Goal: Download file/media

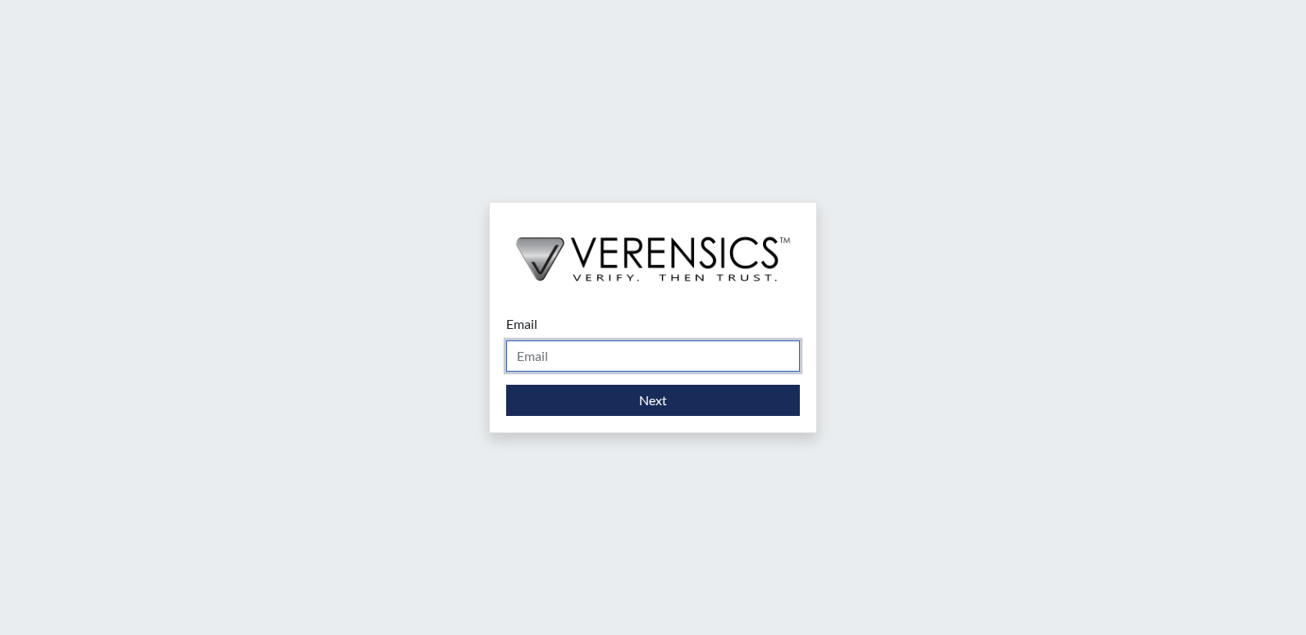
click at [577, 360] on input "Email" at bounding box center [653, 356] width 294 height 31
click at [615, 381] on form "Email Please provide your email address. Next" at bounding box center [653, 365] width 294 height 102
click at [617, 364] on input "Email" at bounding box center [653, 356] width 294 height 31
type input "[PERSON_NAME][EMAIL_ADDRESS][PERSON_NAME][DOMAIN_NAME]"
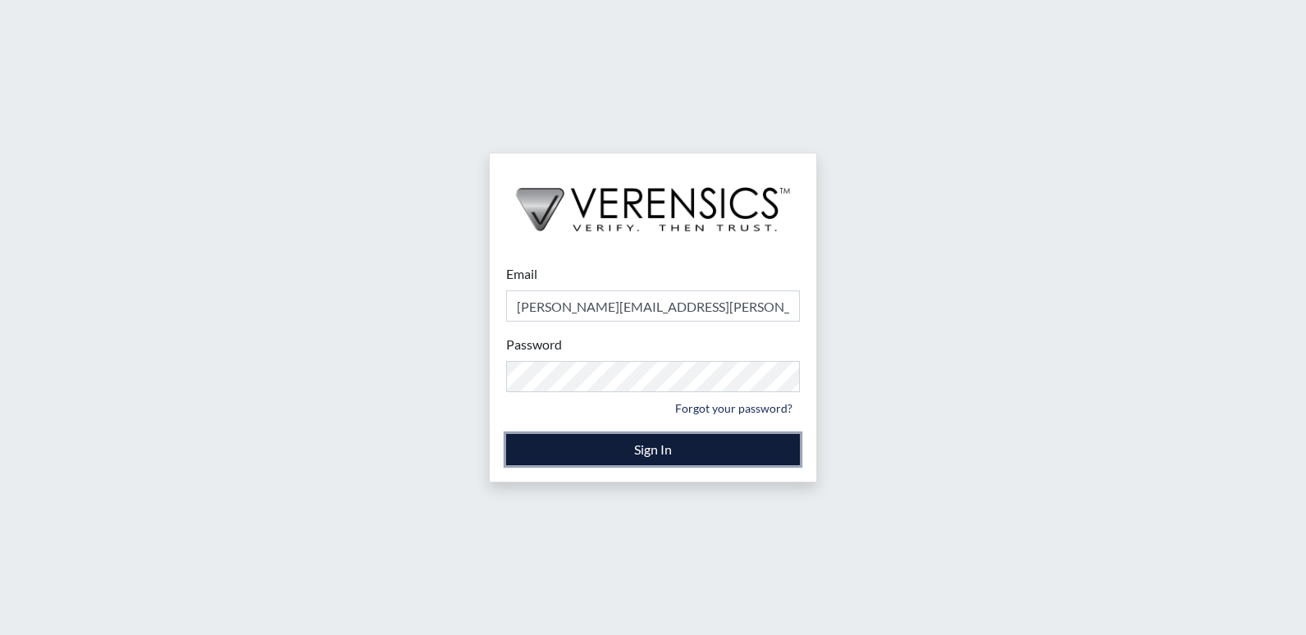
click at [634, 446] on button "Sign In" at bounding box center [653, 449] width 294 height 31
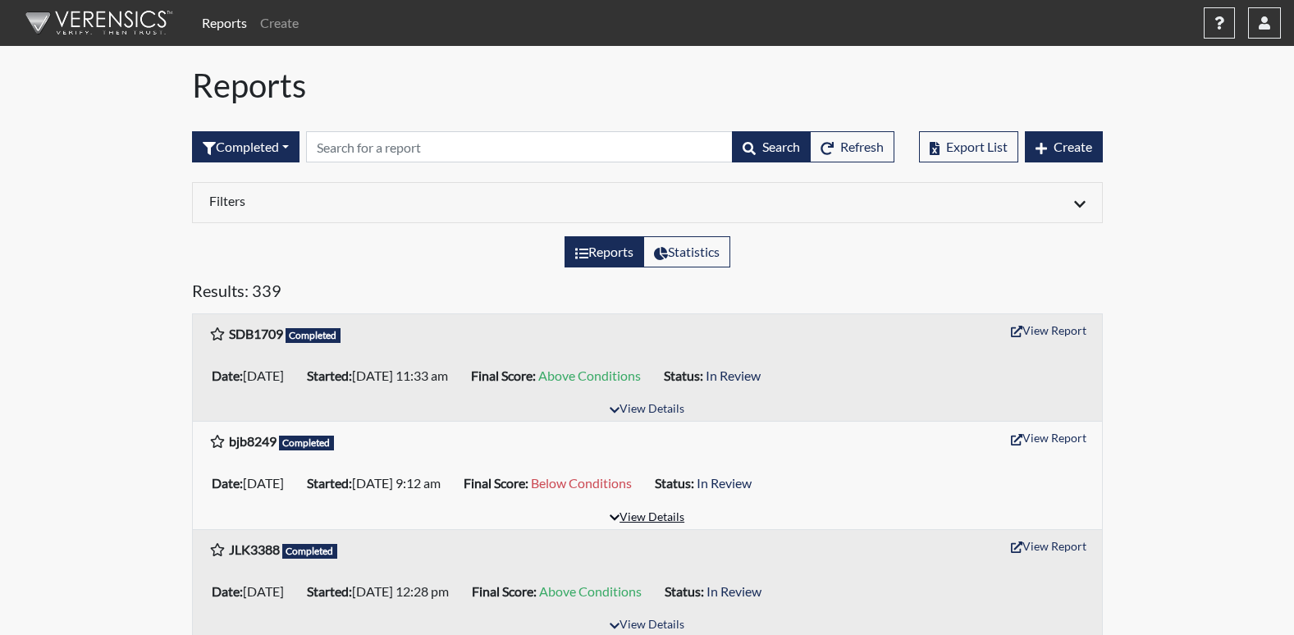
click at [644, 513] on button "View Details" at bounding box center [646, 518] width 89 height 22
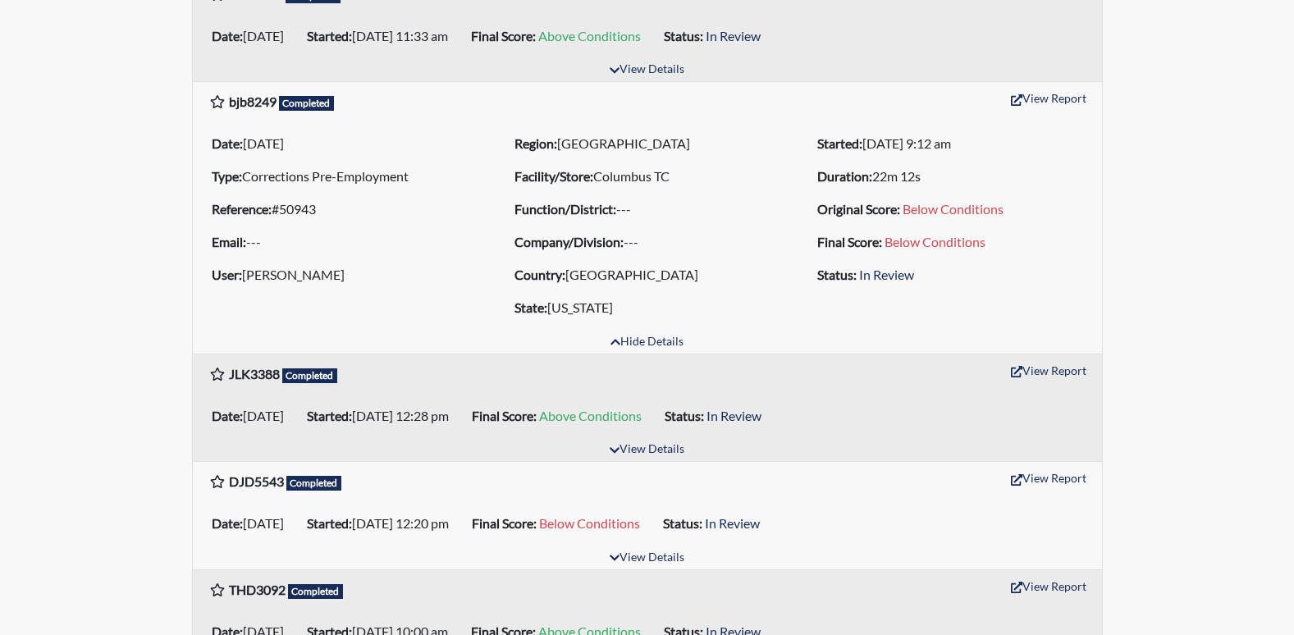
scroll to position [336, 0]
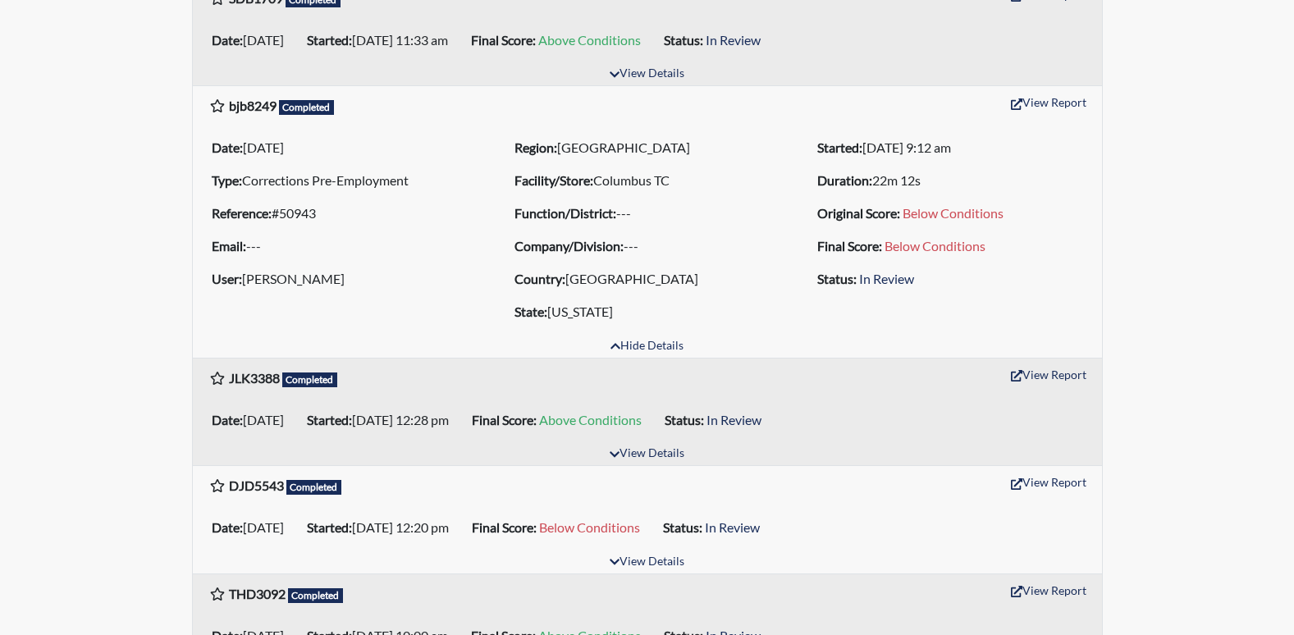
drag, startPoint x: 866, startPoint y: 309, endPoint x: 723, endPoint y: 195, distance: 182.2
click at [723, 195] on div "Date: 08/26/2025 Type: Corrections Pre-Employment Reference: #50943 Email: --- …" at bounding box center [647, 229] width 909 height 197
click at [719, 193] on li "Facility/Store: Columbus TC" at bounding box center [647, 180] width 278 height 26
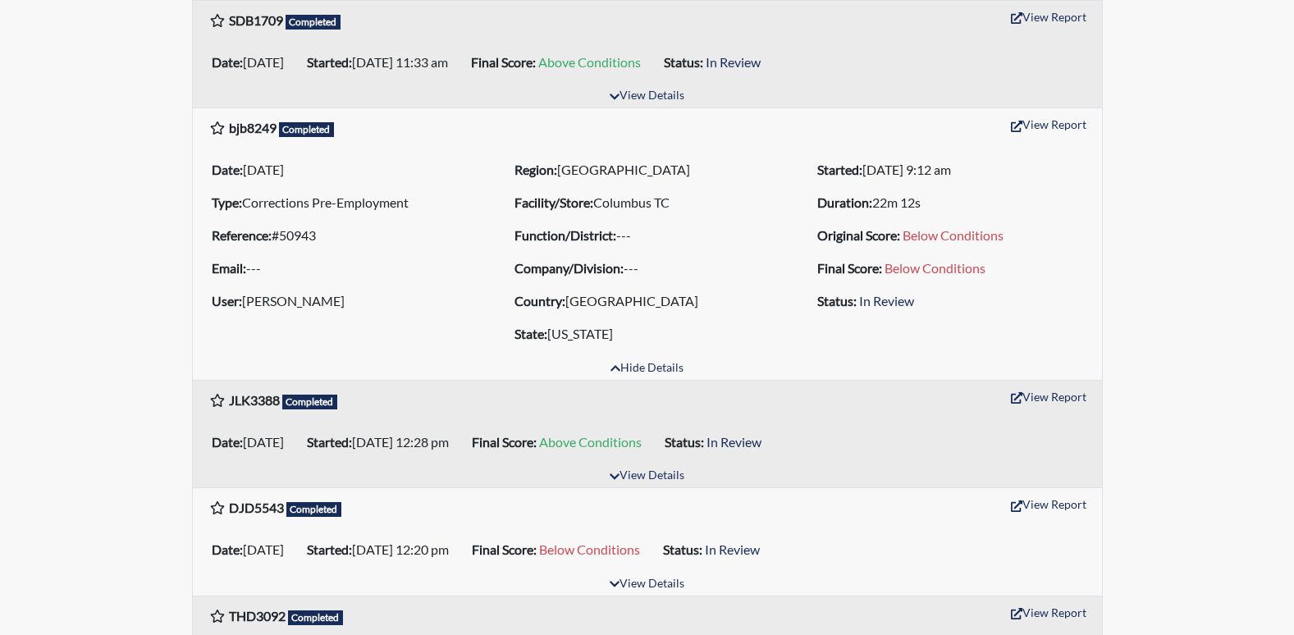
scroll to position [295, 0]
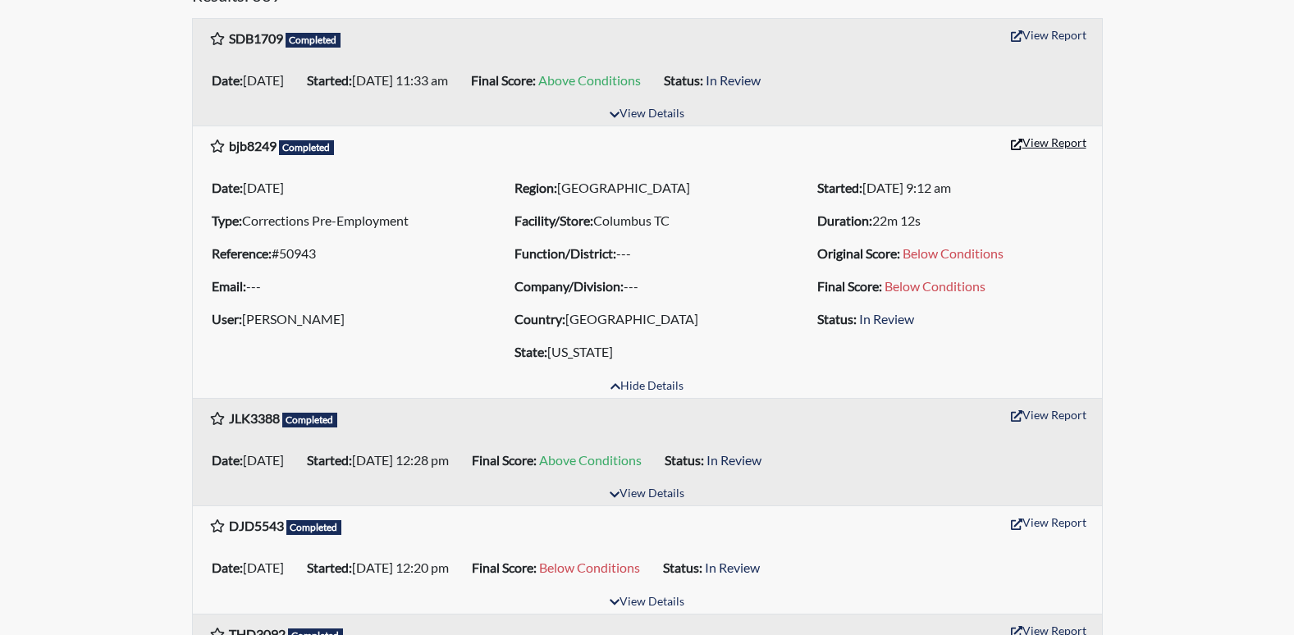
click at [1071, 136] on button "View Report" at bounding box center [1049, 142] width 90 height 25
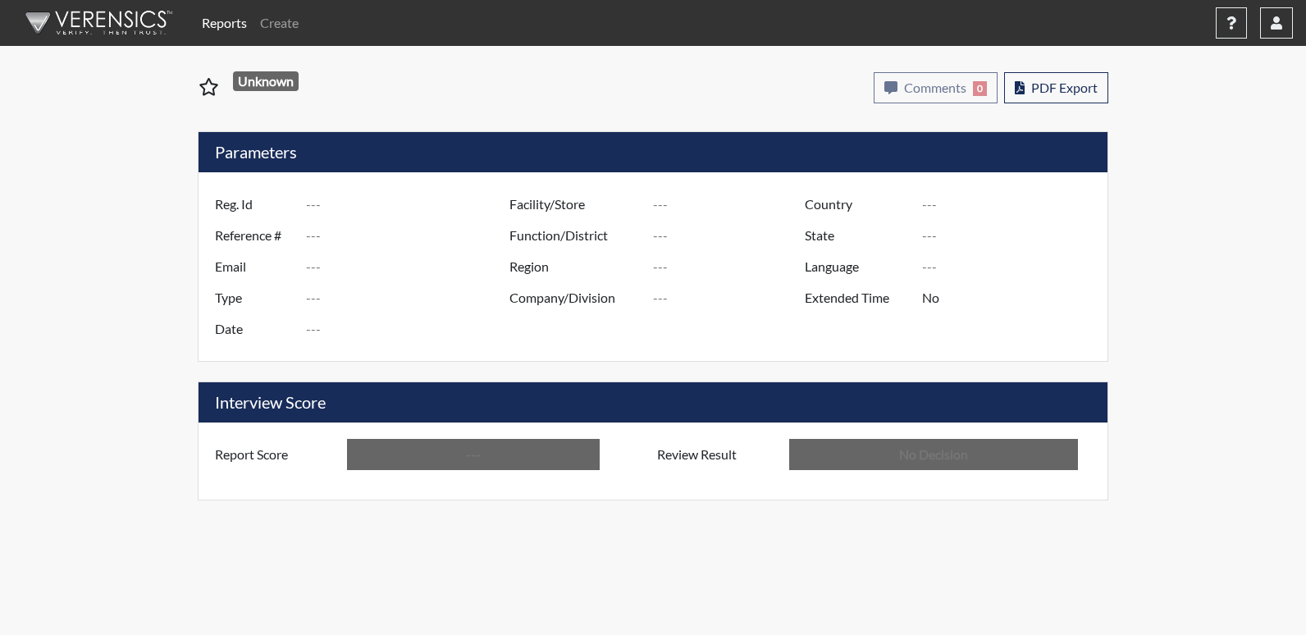
type input "bjb8249"
type input "50943"
type input "---"
type input "Corrections Pre-Employment"
type input "Aug 26, 2025"
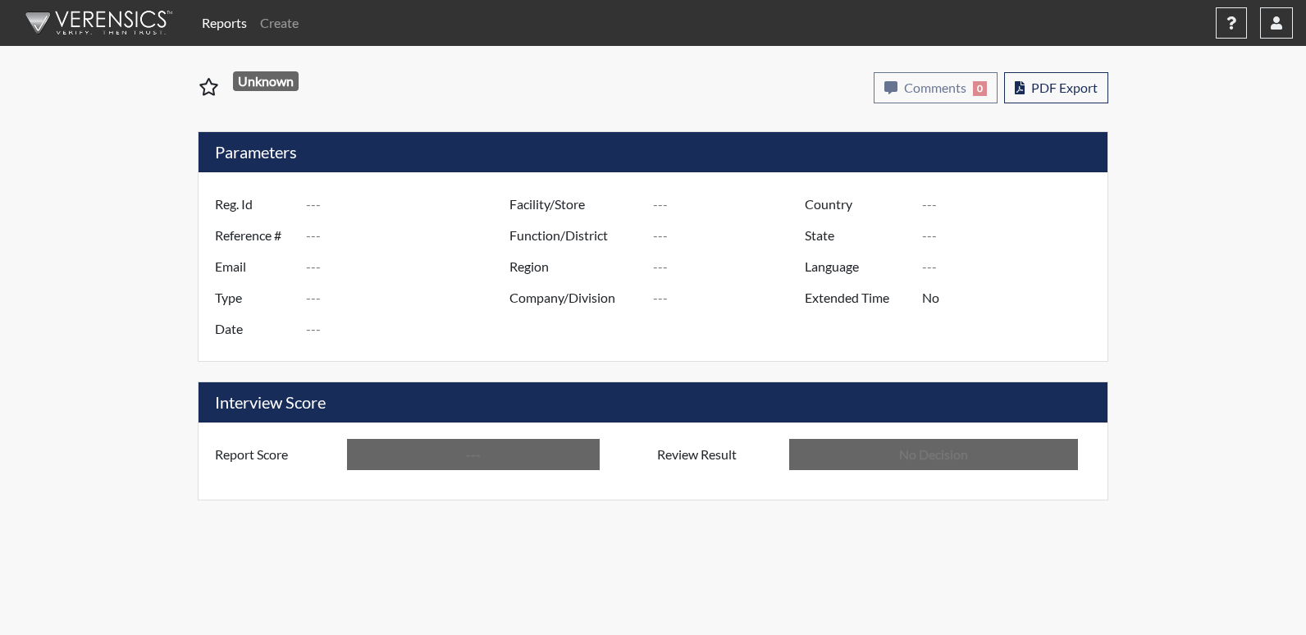
type input "Columbus TC"
type input "[GEOGRAPHIC_DATA]"
type input "[US_STATE]"
type input "English"
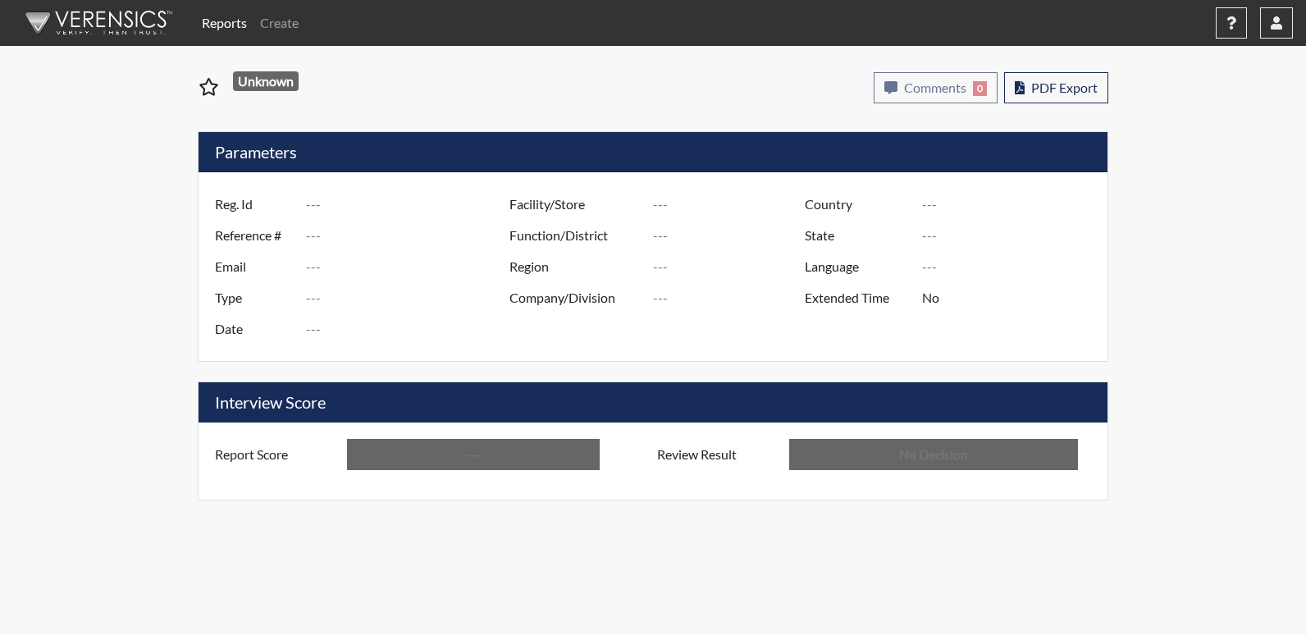
type input "Below Conditions"
type input "In Review"
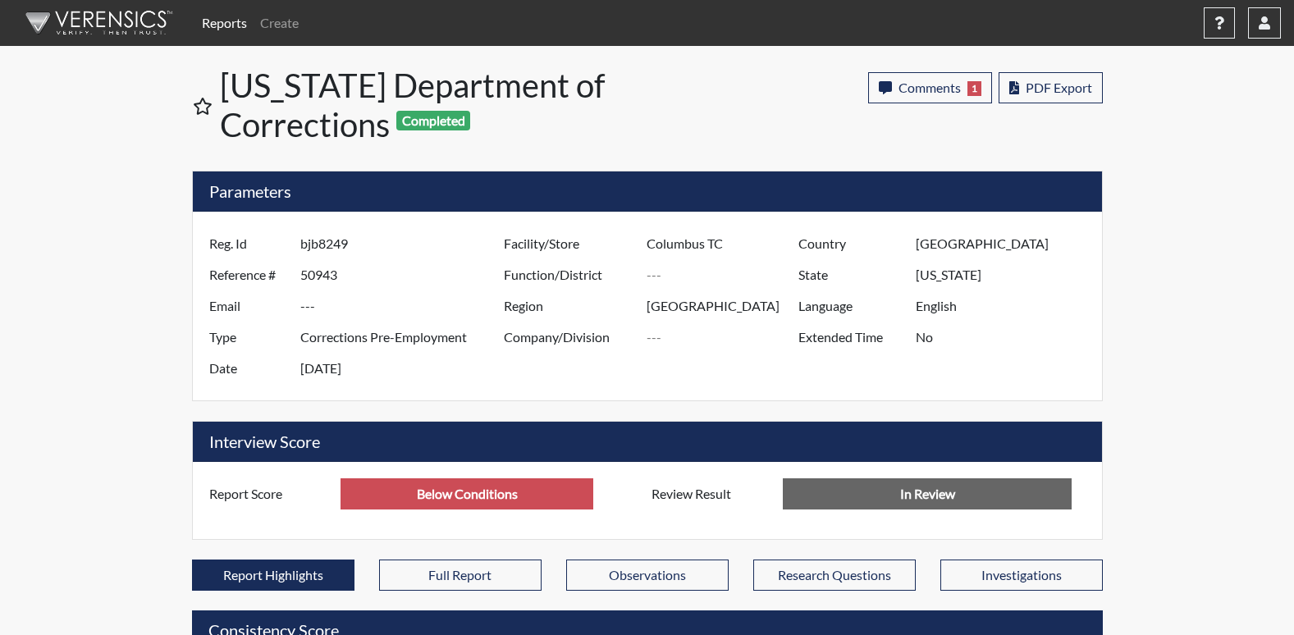
click at [225, 21] on link "Reports" at bounding box center [224, 23] width 58 height 33
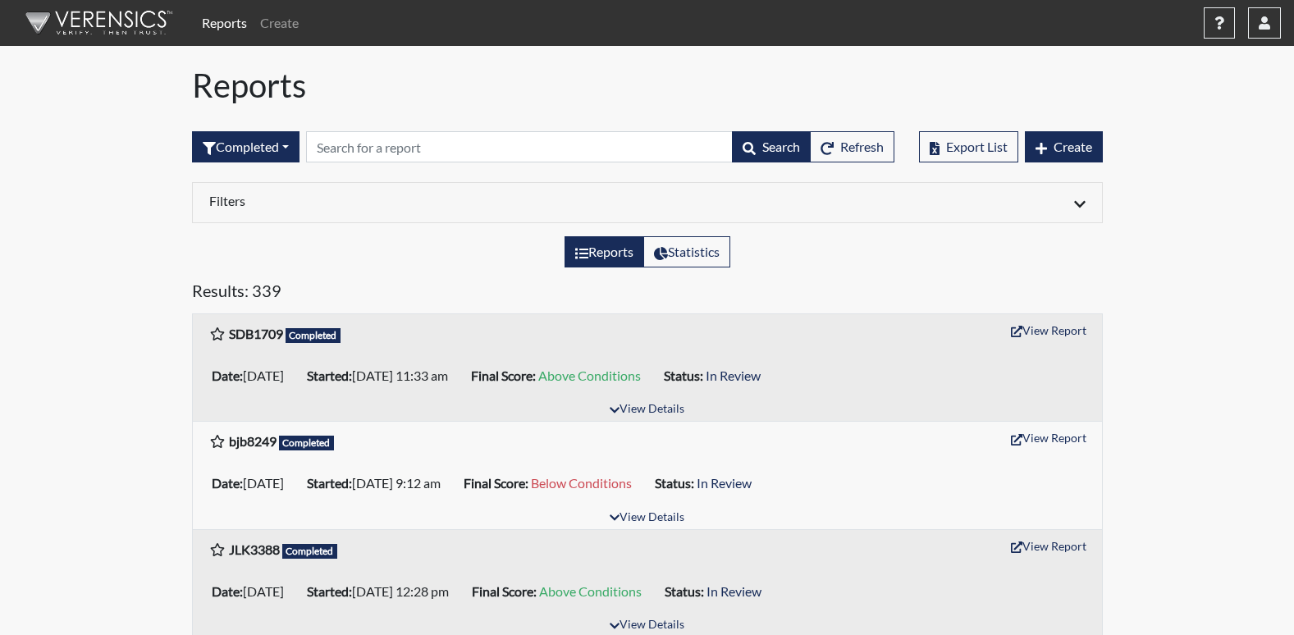
drag, startPoint x: 0, startPoint y: 387, endPoint x: 80, endPoint y: 362, distance: 83.3
click at [0, 387] on html "Reports Create Help Center × Verensics Best Practices How to successfully use t…" at bounding box center [647, 317] width 1294 height 635
click at [474, 127] on div "Completed All Created Sent by email In Progress Declined Completed Search Refre…" at bounding box center [543, 147] width 702 height 71
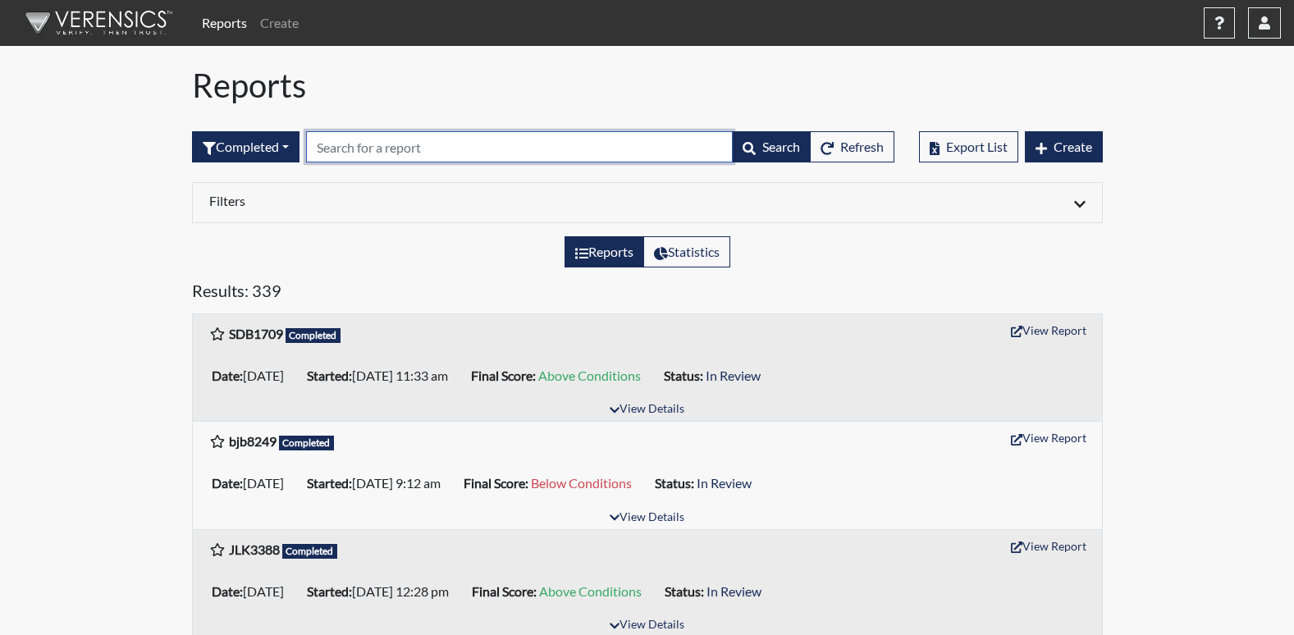
click at [447, 145] on input "text" at bounding box center [519, 146] width 427 height 31
type input "bjb"
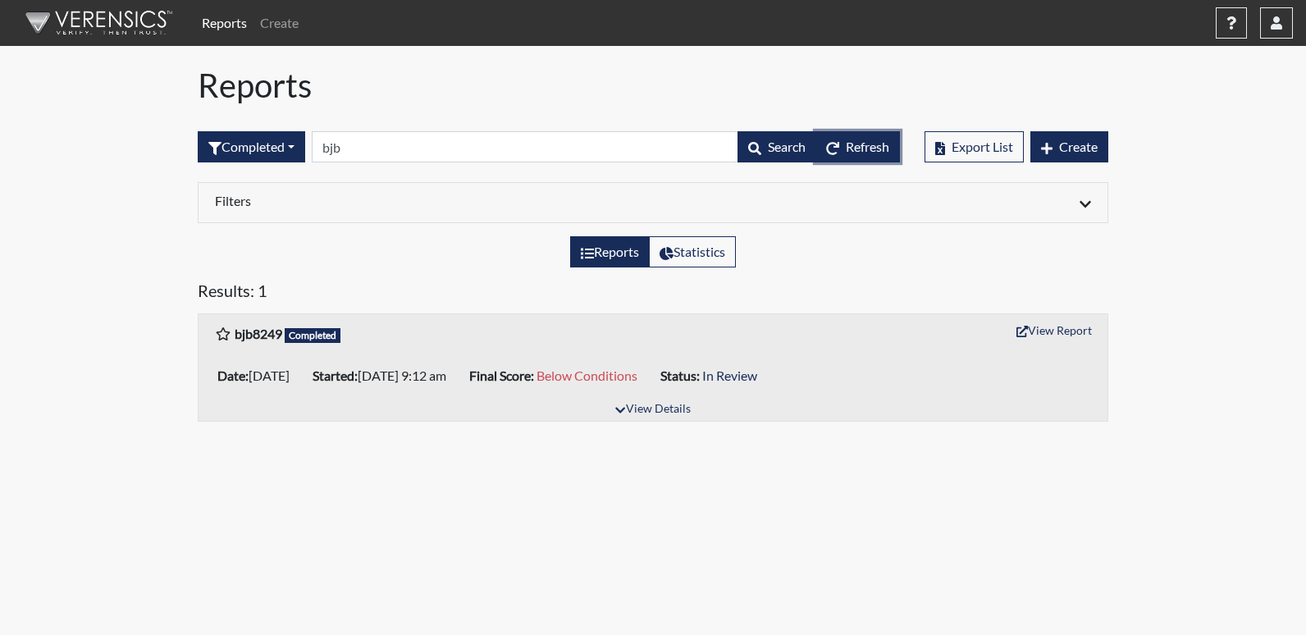
click at [883, 141] on span "Refresh" at bounding box center [867, 147] width 43 height 16
click at [1042, 333] on button "View Report" at bounding box center [1054, 330] width 90 height 25
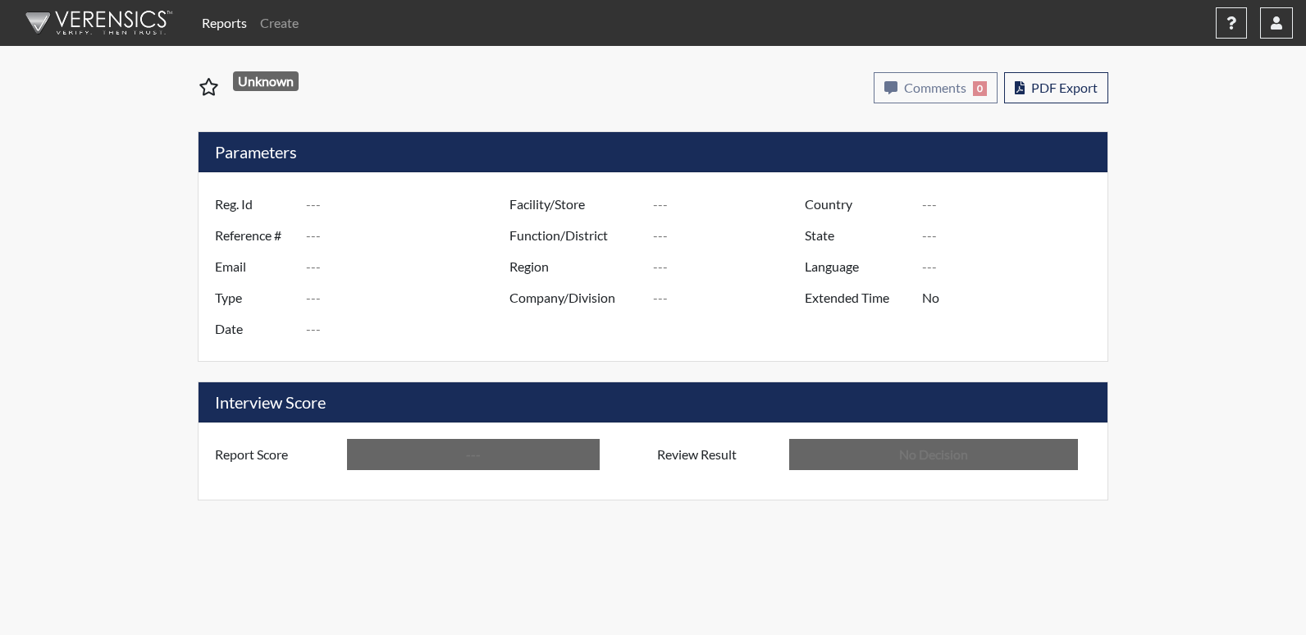
type input "bjb8249"
type input "50943"
type input "---"
type input "Corrections Pre-Employment"
type input "Aug 26, 2025"
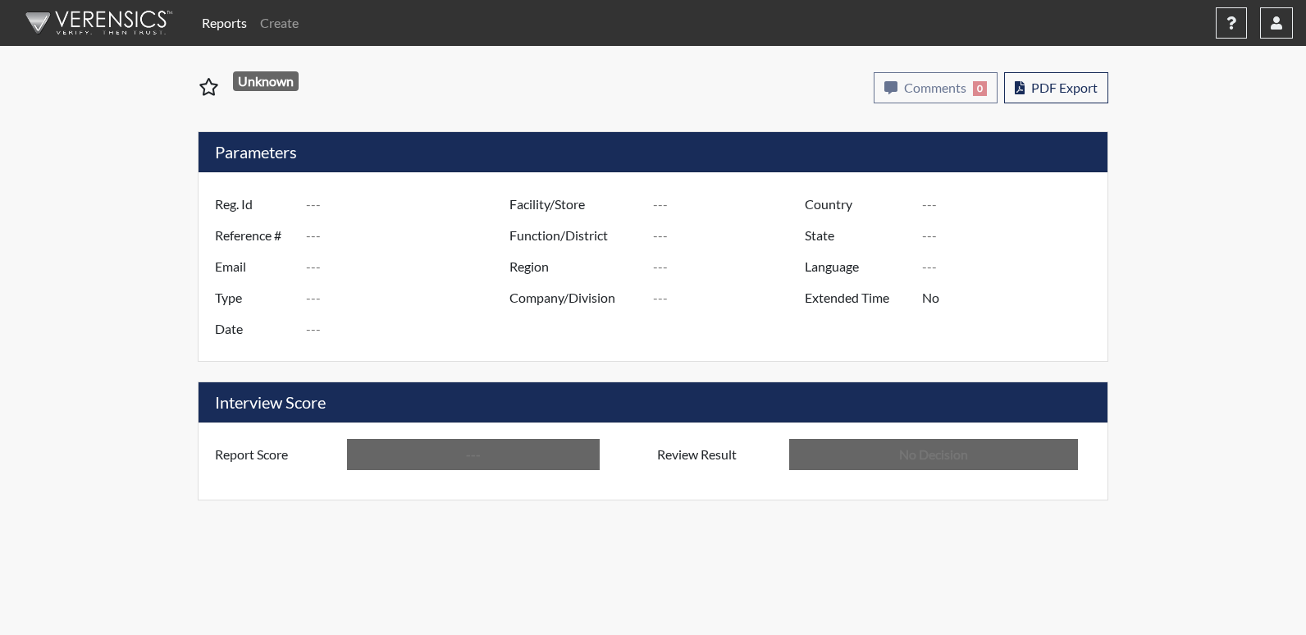
type input "Columbus TC"
type input "[GEOGRAPHIC_DATA]"
type input "[US_STATE]"
type input "English"
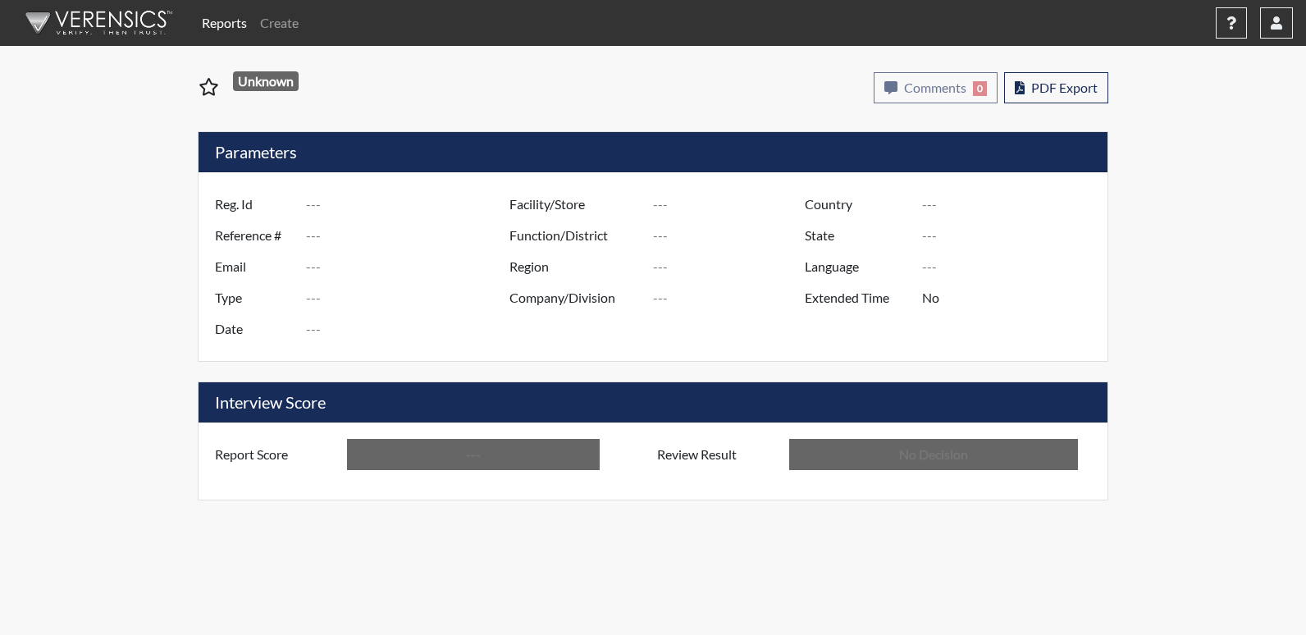
type input "Above Conditions"
type input "In Review"
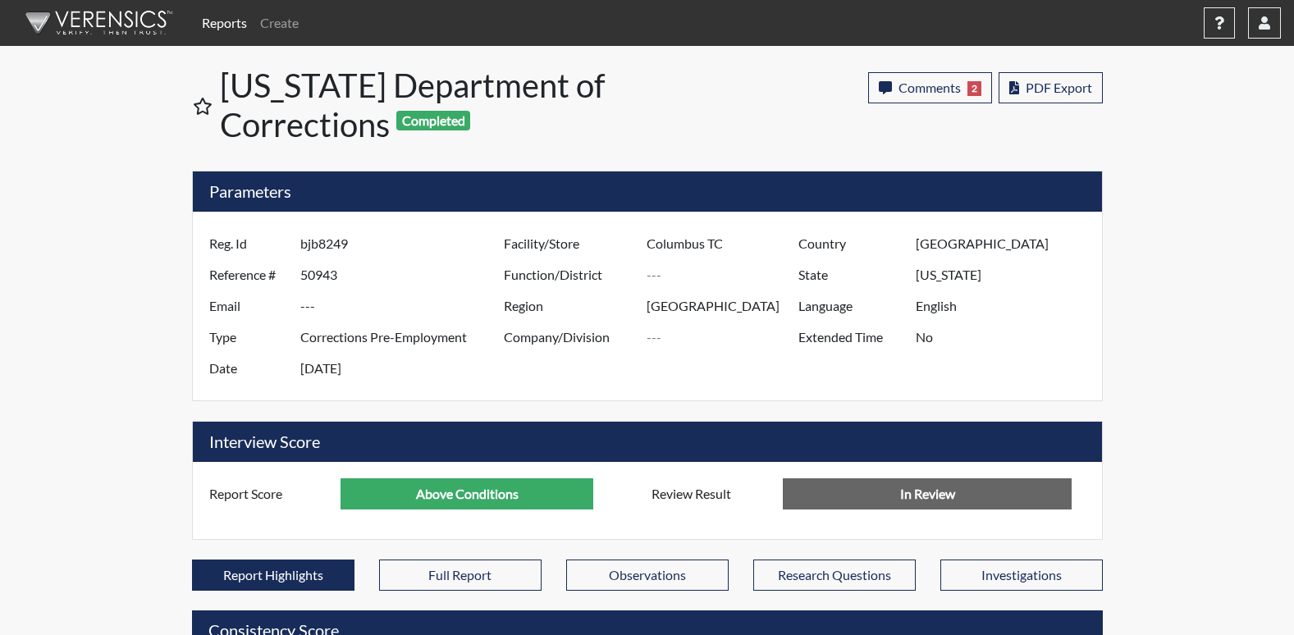
scroll to position [272, 682]
click at [1026, 96] on button "PDF Export" at bounding box center [1051, 87] width 104 height 31
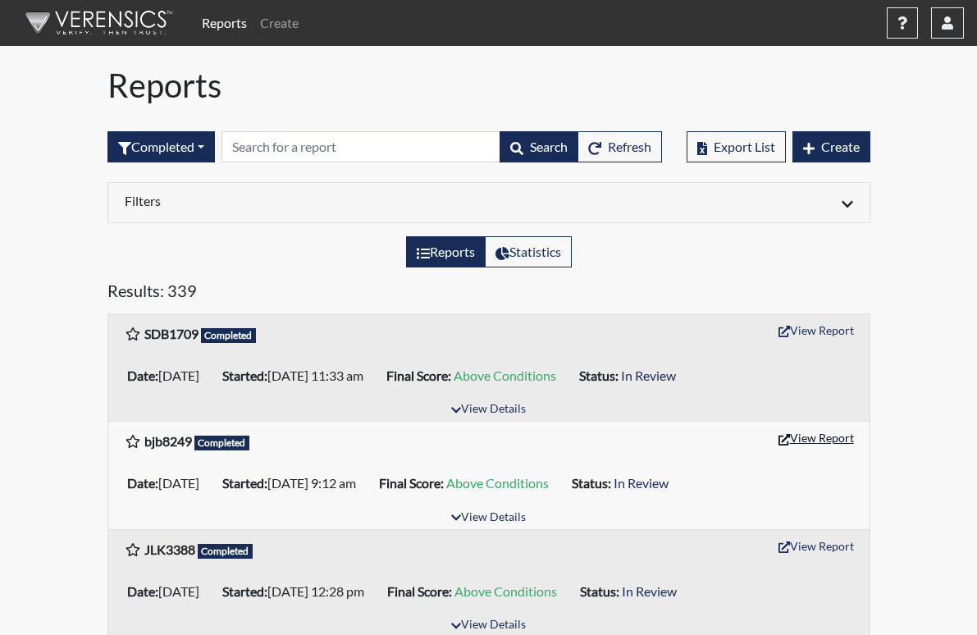
click at [862, 450] on button "View Report" at bounding box center [816, 437] width 90 height 25
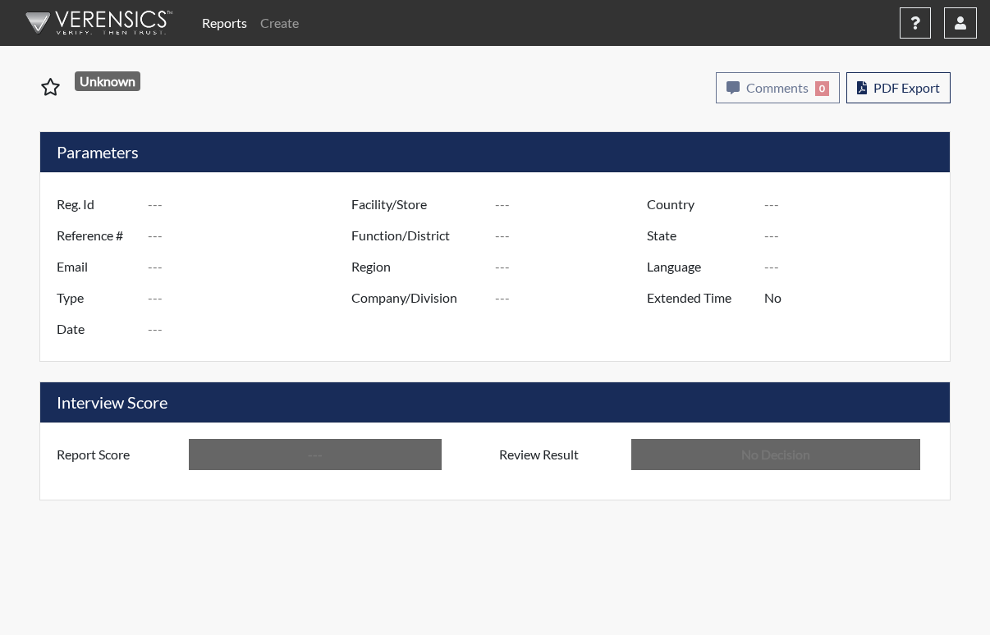
type input "bjb8249"
type input "50943"
type input "---"
type input "Corrections Pre-Employment"
type input "[DATE]"
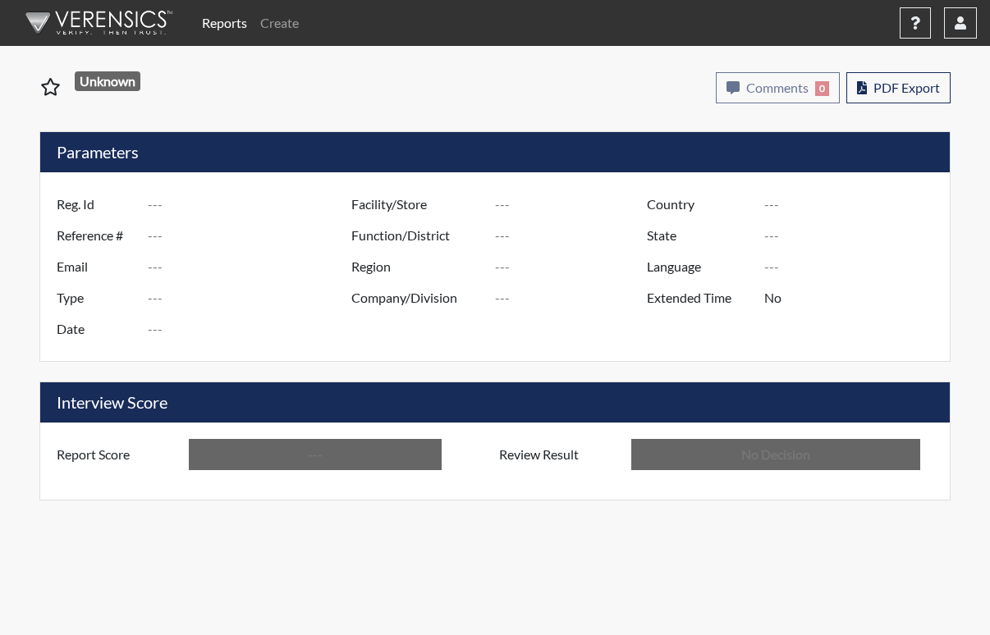
type input "Columbus TC"
type input "[GEOGRAPHIC_DATA]"
type input "[US_STATE]"
type input "English"
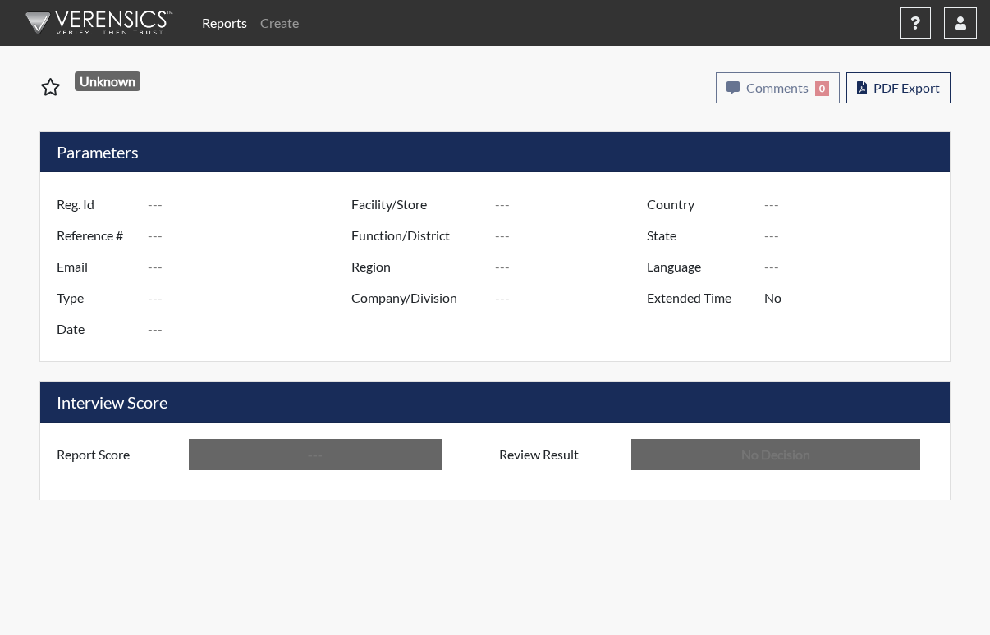
type input "Above Conditions"
type input "In Review"
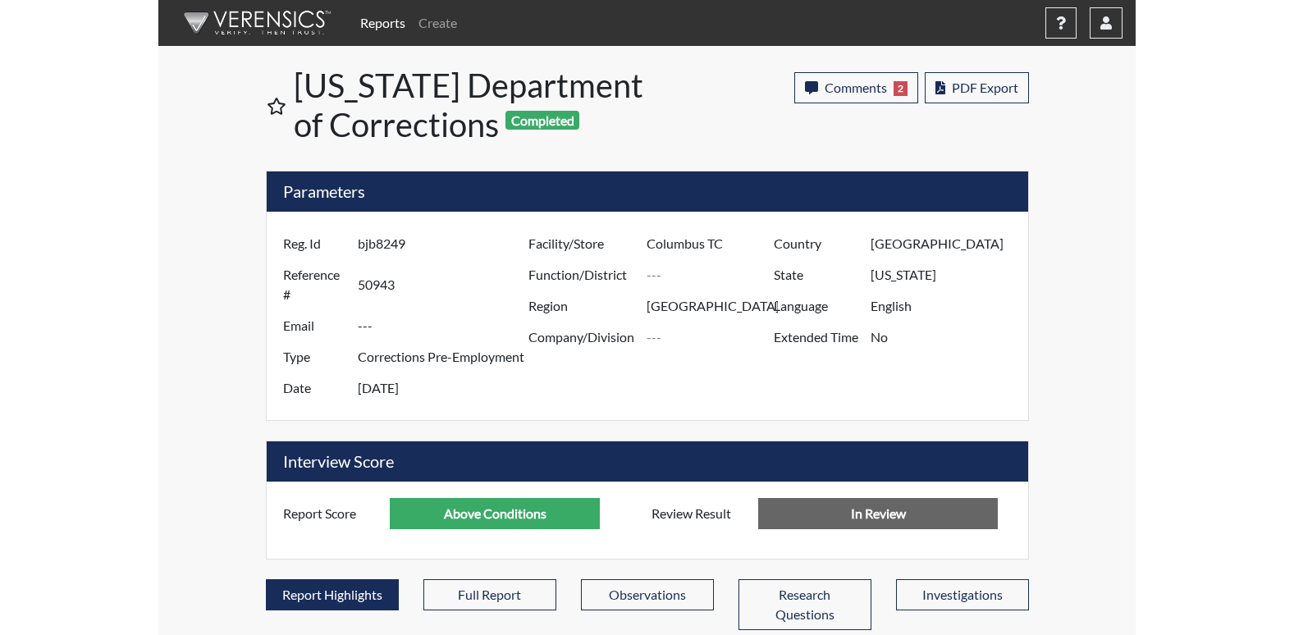
scroll to position [272, 682]
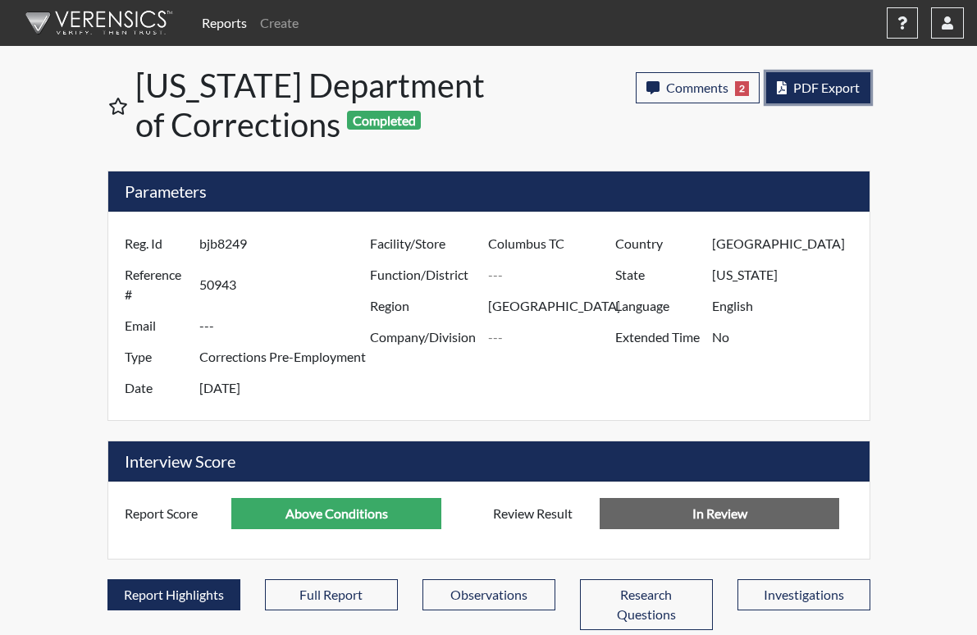
click at [860, 87] on span "PDF Export" at bounding box center [827, 88] width 66 height 16
